Goal: Navigation & Orientation: Find specific page/section

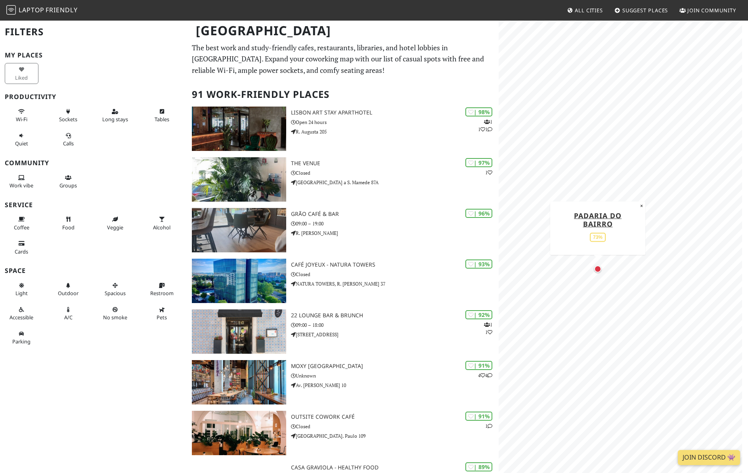
click at [598, 270] on div "Map marker" at bounding box center [597, 269] width 7 height 7
click at [559, 264] on div "Map marker" at bounding box center [558, 266] width 7 height 7
click at [645, 333] on div "Map marker" at bounding box center [644, 330] width 7 height 7
click at [562, 257] on div "Map marker" at bounding box center [560, 257] width 7 height 7
click at [606, 327] on div "Map marker" at bounding box center [607, 326] width 6 height 6
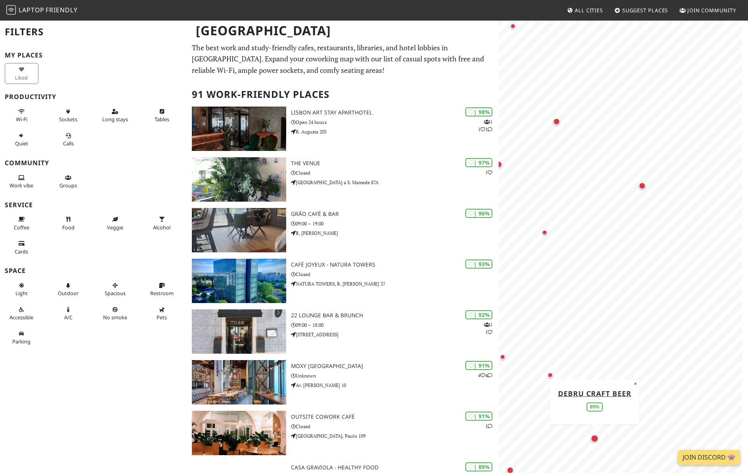
click at [597, 442] on div "Map marker" at bounding box center [594, 438] width 11 height 11
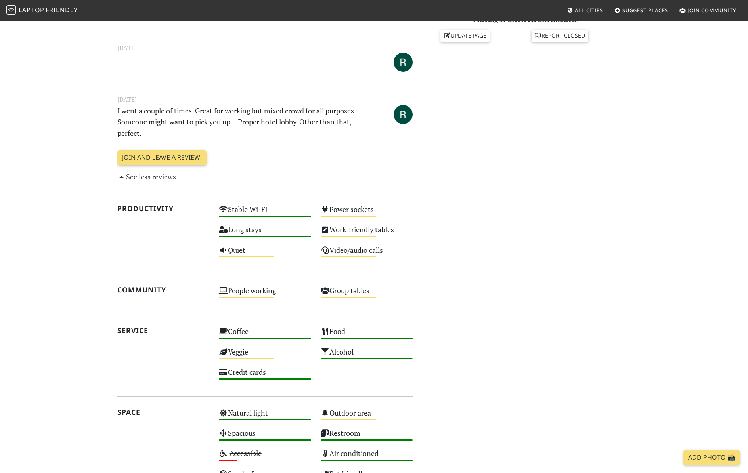
scroll to position [289, 0]
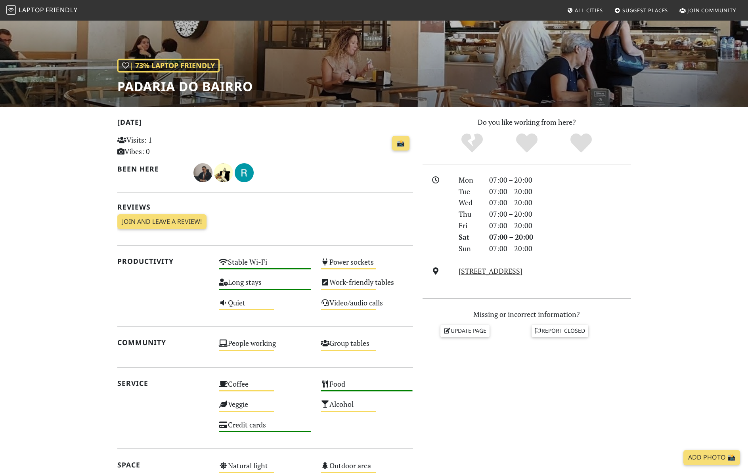
scroll to position [10, 0]
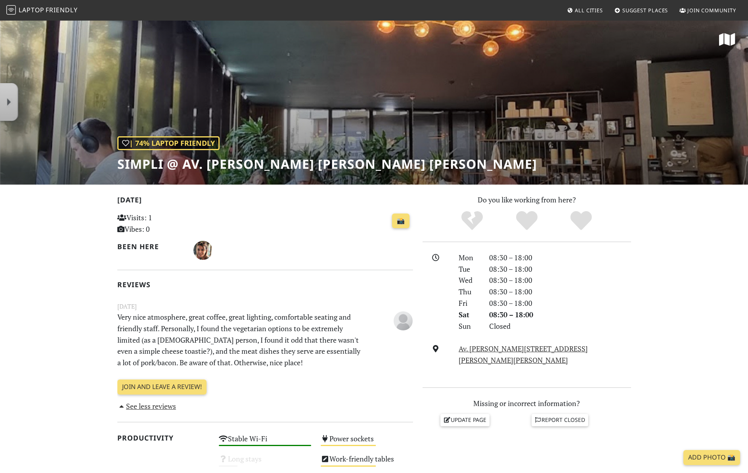
scroll to position [170, 0]
